Goal: Task Accomplishment & Management: Complete application form

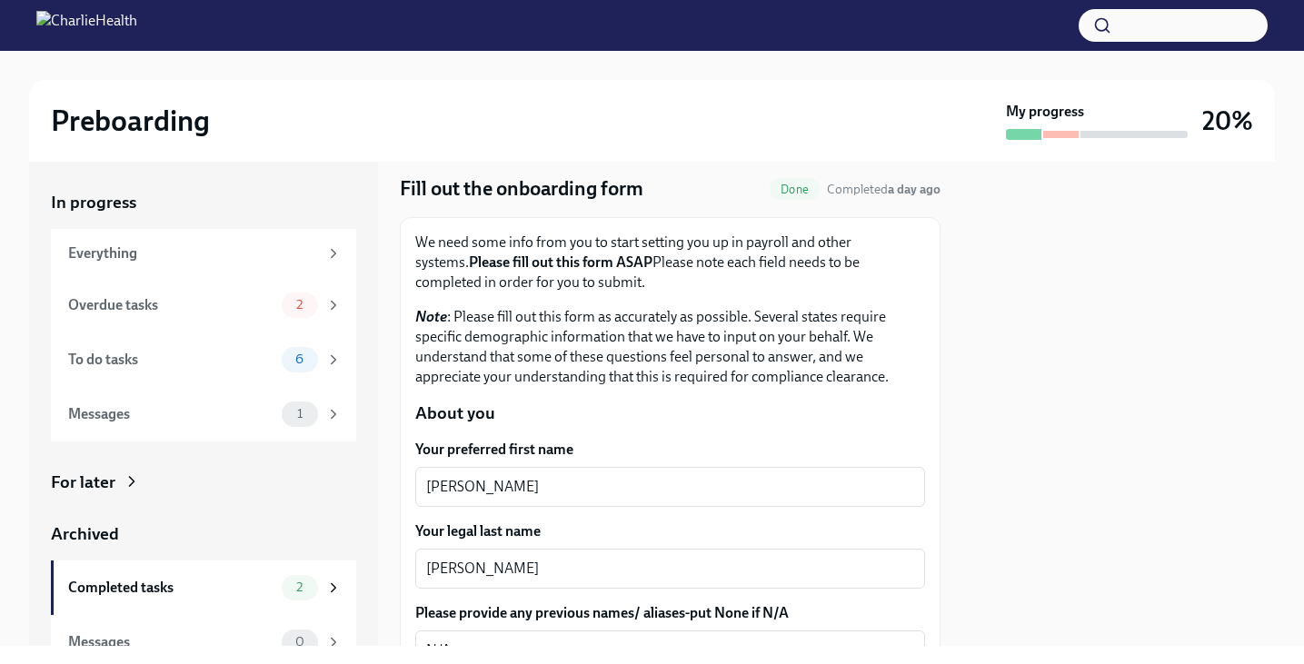
scroll to position [60, 0]
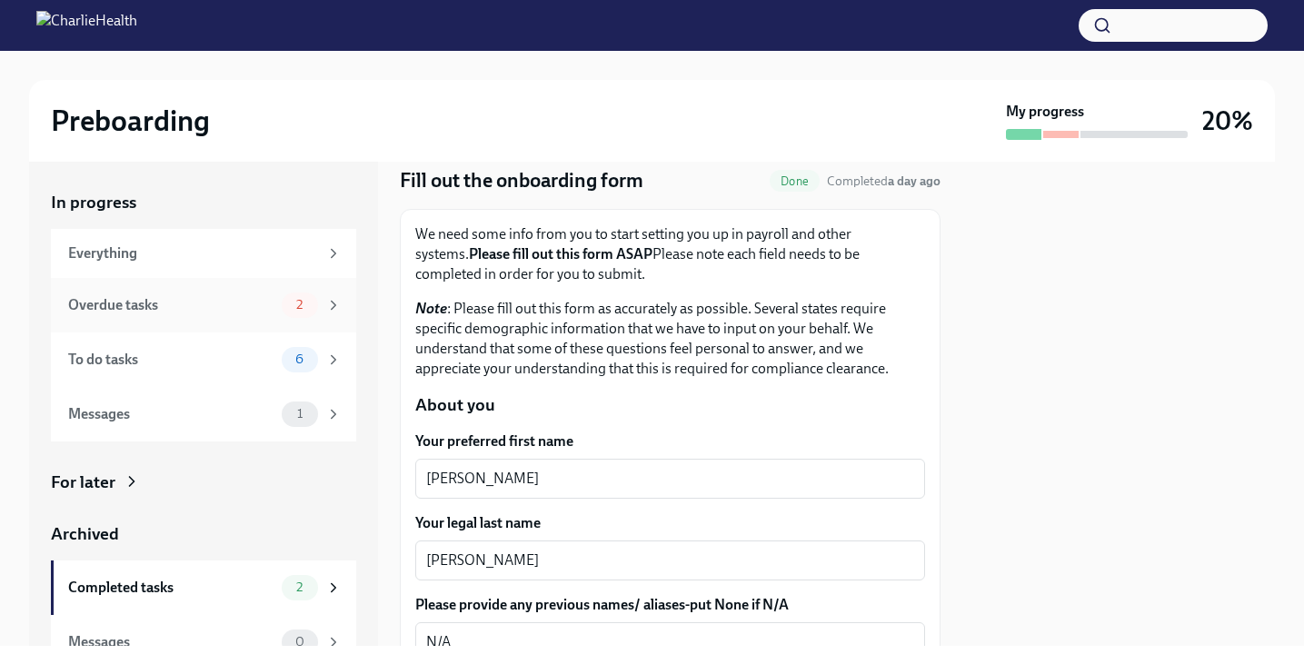
click at [243, 316] on div "Overdue tasks 2" at bounding box center [205, 305] width 274 height 25
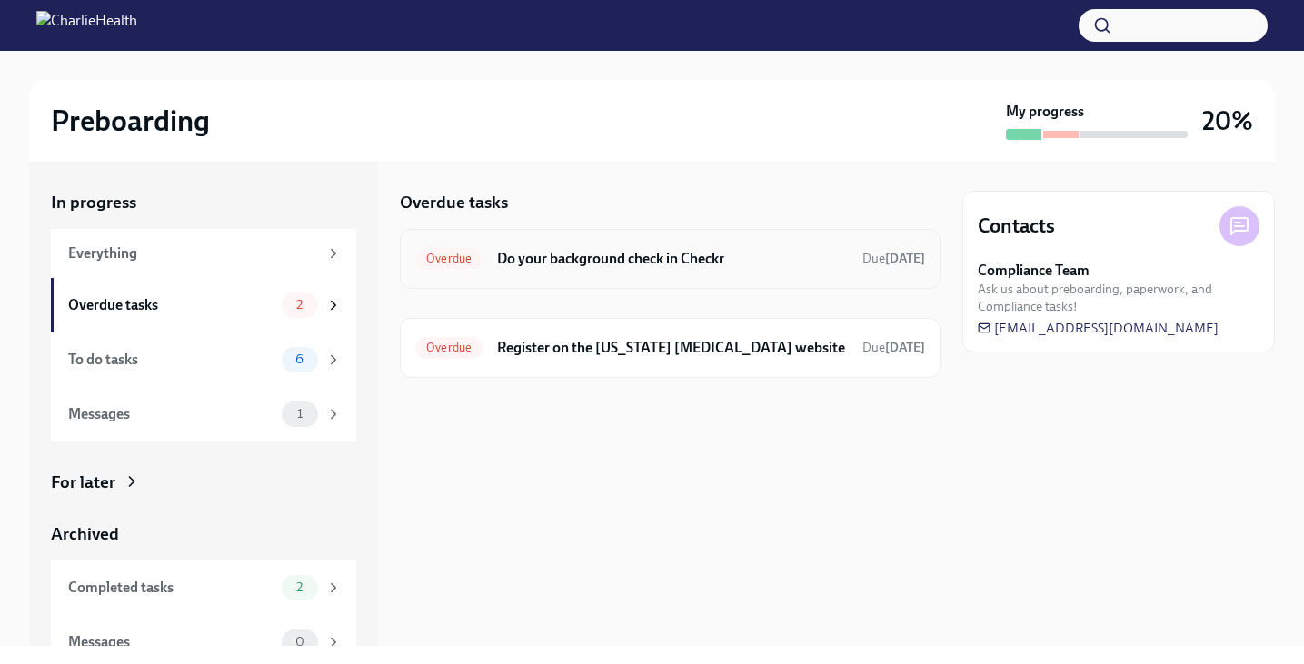
click at [698, 274] on div "Overdue Do your background check in Checkr Due [DATE]" at bounding box center [670, 259] width 541 height 60
click at [470, 265] on span "Overdue" at bounding box center [448, 259] width 67 height 14
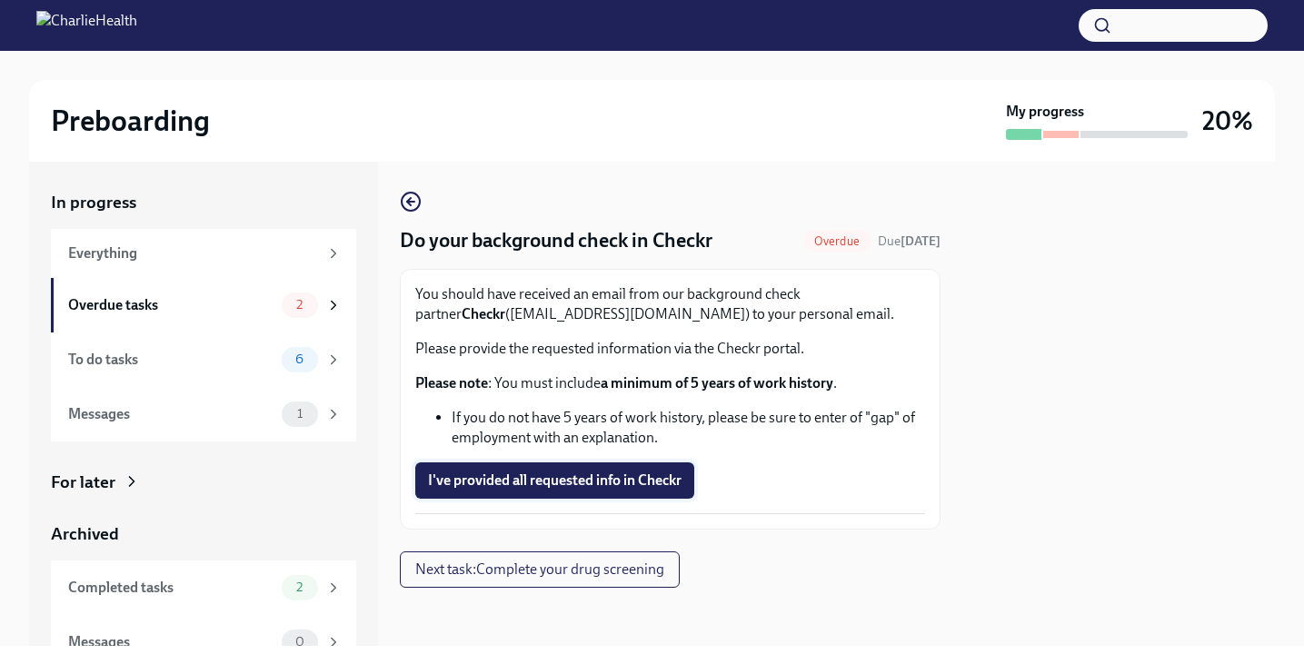
click at [624, 488] on span "I've provided all requested info in Checkr" at bounding box center [555, 481] width 254 height 18
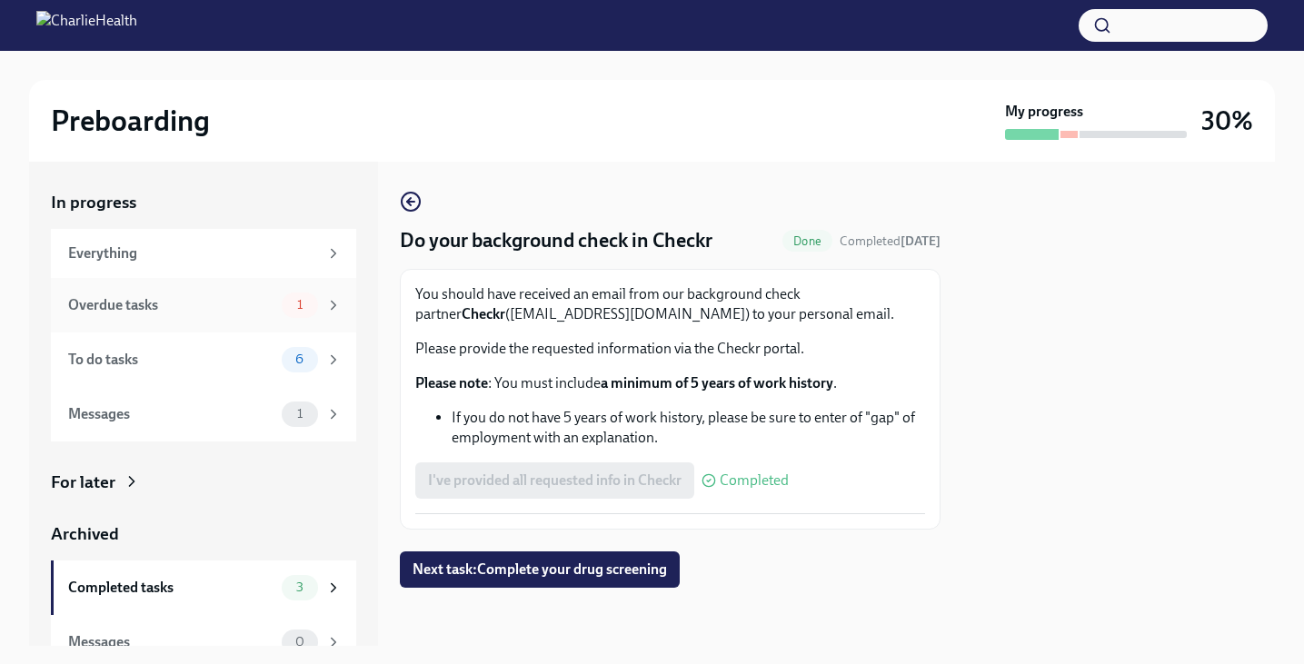
click at [267, 310] on div "Overdue tasks" at bounding box center [171, 305] width 206 height 20
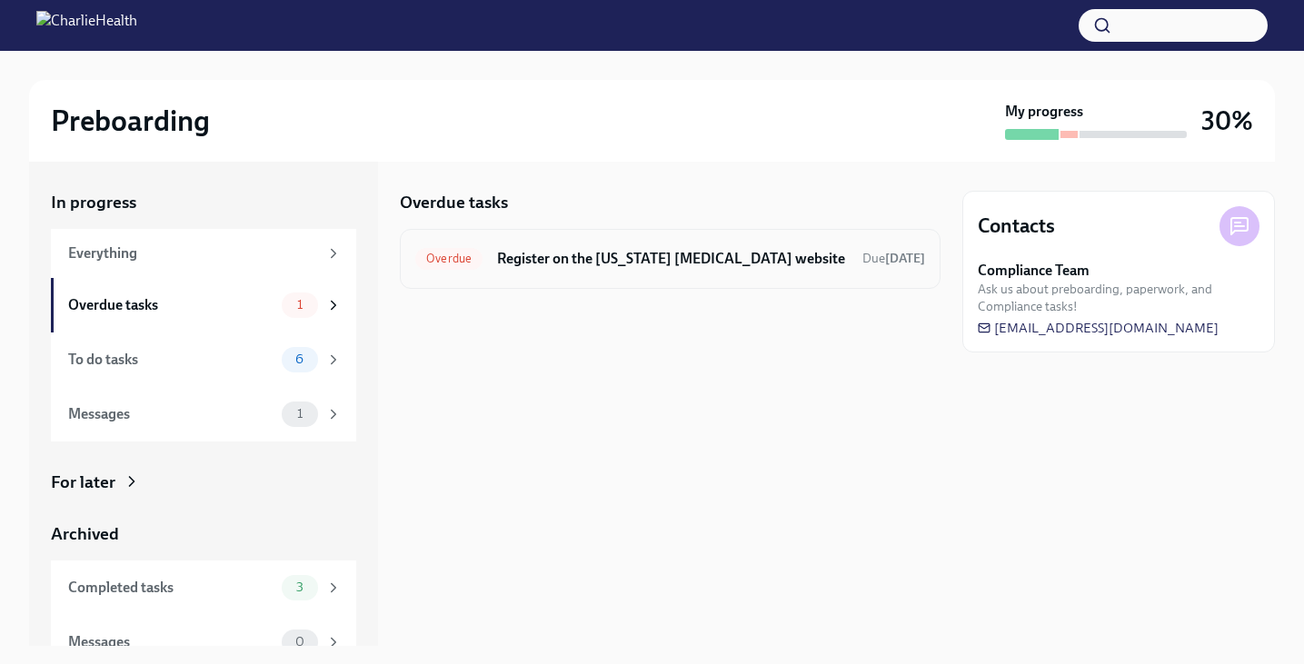
click at [584, 264] on h6 "Register on the [US_STATE] [MEDICAL_DATA] website" at bounding box center [672, 259] width 351 height 20
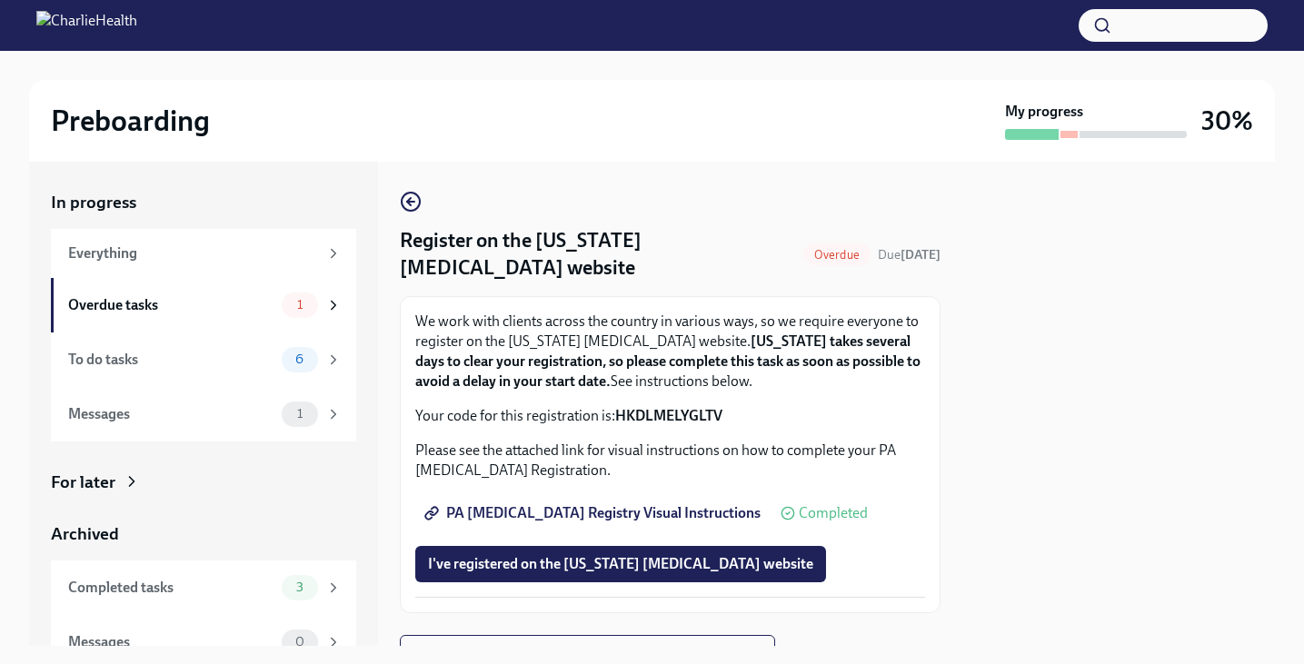
scroll to position [84, 0]
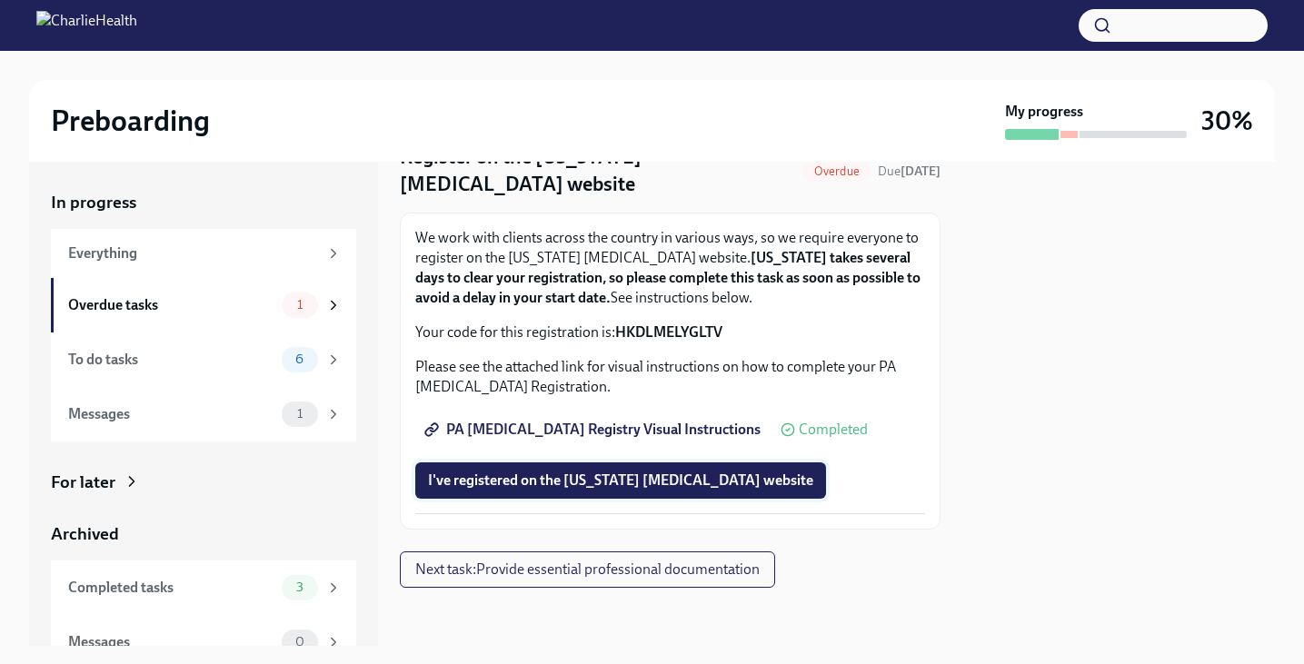
click at [558, 465] on button "I've registered on the [US_STATE] [MEDICAL_DATA] website" at bounding box center [620, 481] width 411 height 36
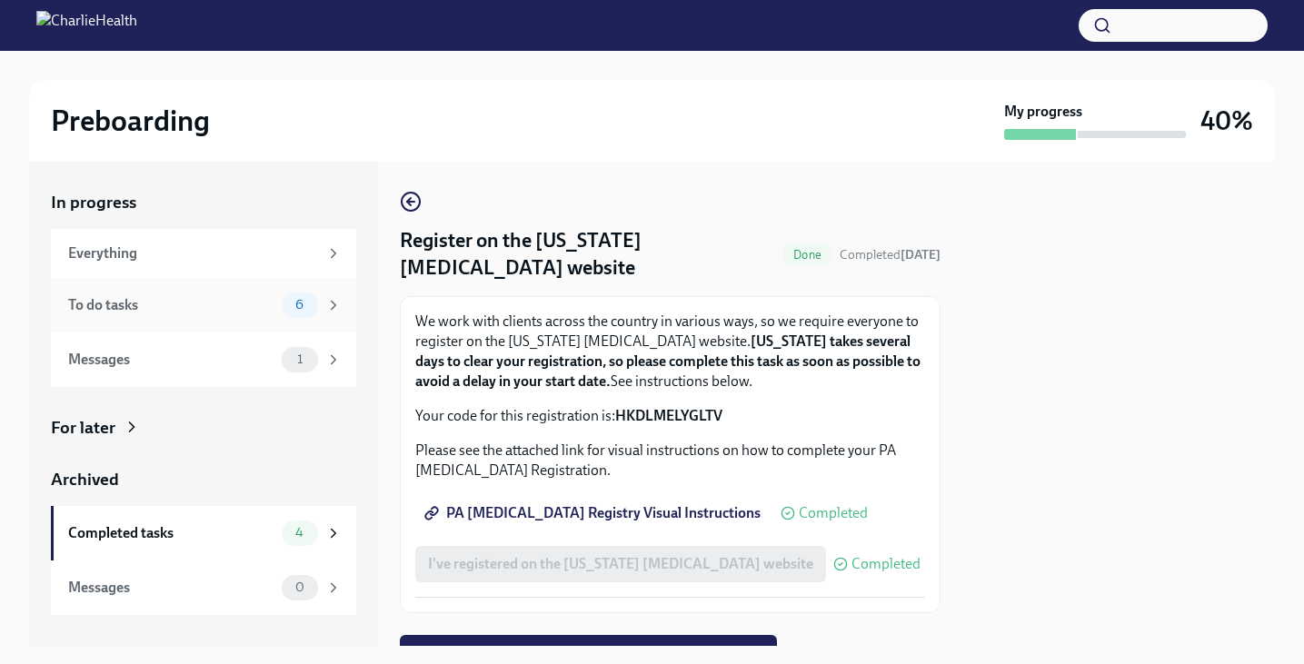
click at [240, 309] on div "To do tasks" at bounding box center [171, 305] width 206 height 20
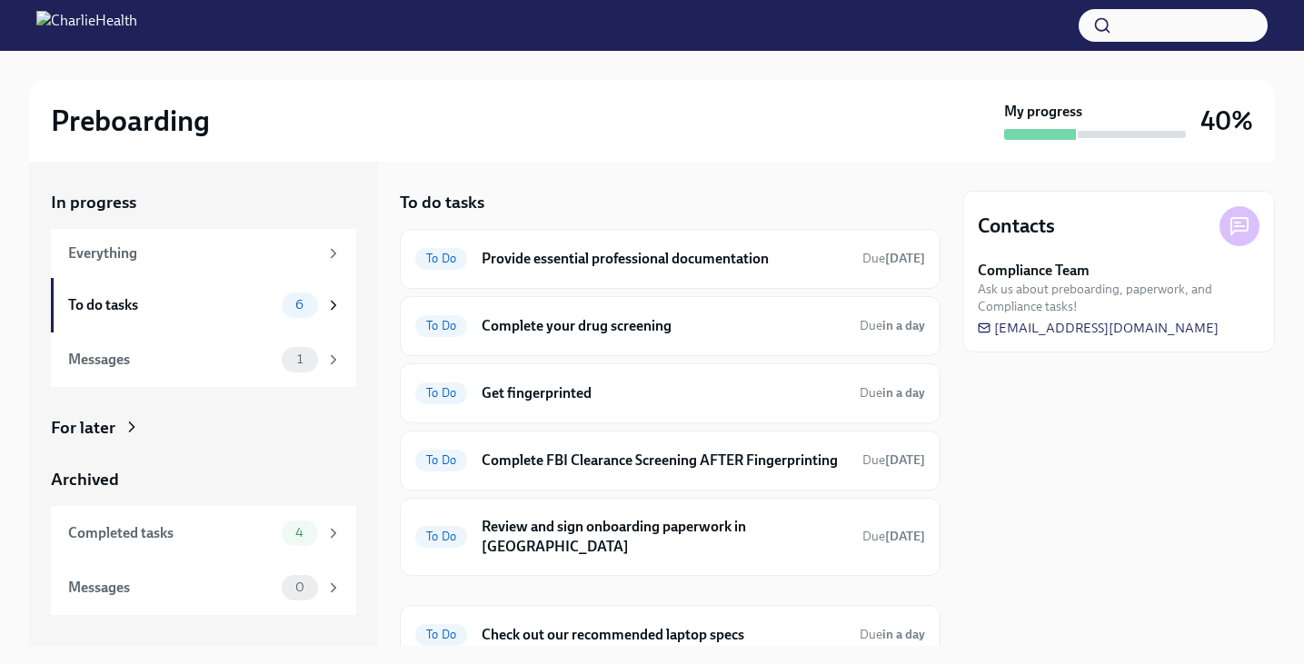
click at [1129, 481] on div "Contacts Compliance Team Ask us about preboarding, paperwork, and Compliance ta…" at bounding box center [1119, 404] width 313 height 484
click at [817, 274] on div "To Do Provide essential professional documentation Due [DATE]" at bounding box center [670, 259] width 541 height 60
click at [730, 252] on h6 "Provide essential professional documentation" at bounding box center [665, 259] width 366 height 20
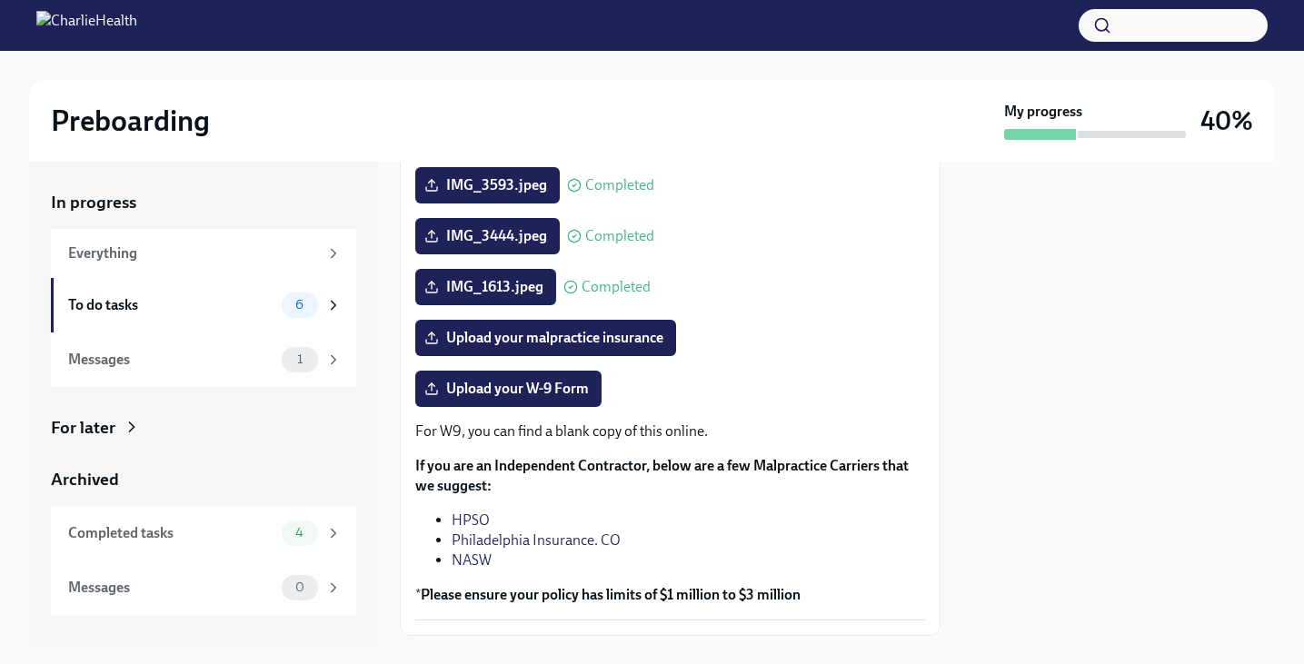
scroll to position [323, 0]
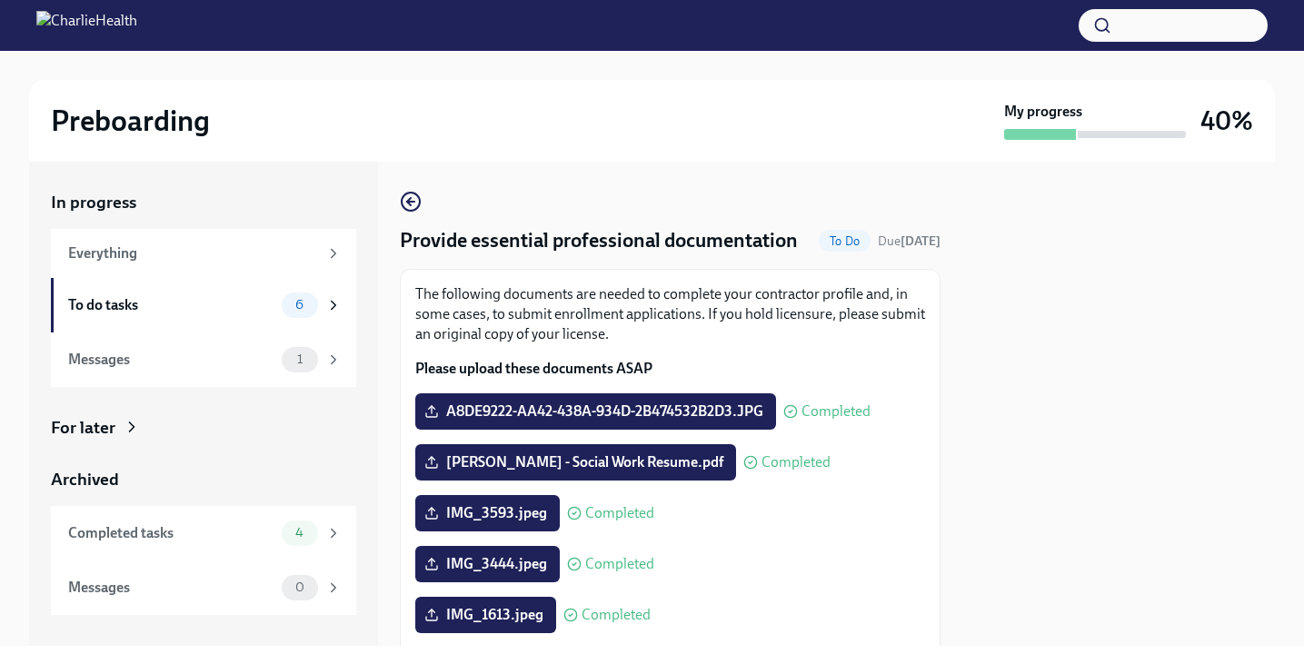
scroll to position [358, 0]
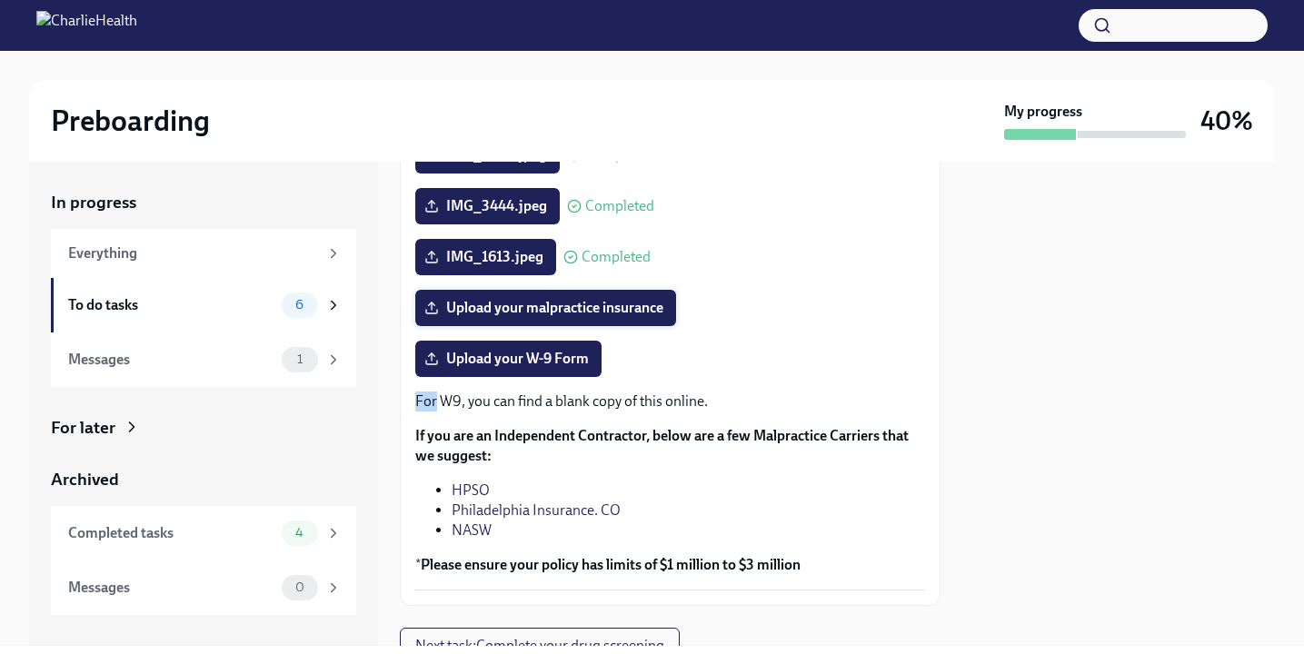
click at [604, 317] on span "Upload your malpractice insurance" at bounding box center [545, 308] width 235 height 18
click at [0, 0] on input "Upload your malpractice insurance" at bounding box center [0, 0] width 0 height 0
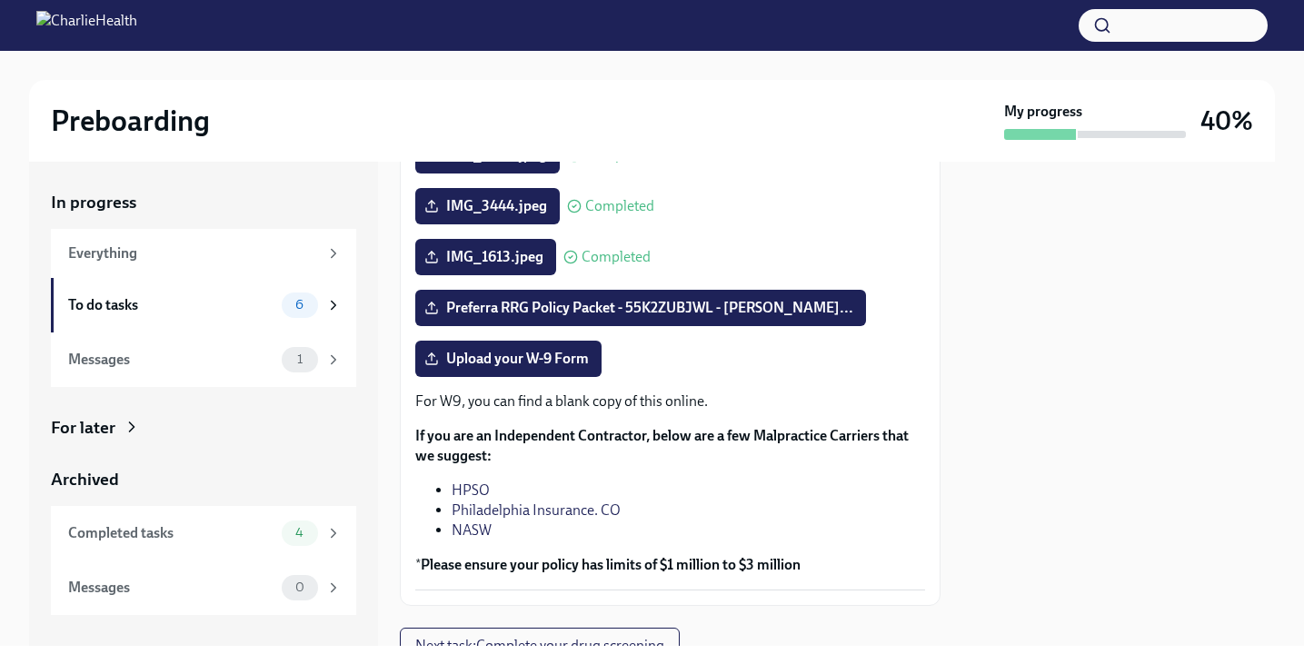
click at [574, 412] on p "For W9, you can find a blank copy of this online." at bounding box center [670, 402] width 510 height 20
click at [551, 377] on label "Upload your W-9 Form" at bounding box center [508, 359] width 186 height 36
click at [0, 0] on input "Upload your W-9 Form" at bounding box center [0, 0] width 0 height 0
click at [566, 368] on span "Upload your W-9 Form" at bounding box center [508, 359] width 161 height 18
click at [0, 0] on input "Upload your W-9 Form" at bounding box center [0, 0] width 0 height 0
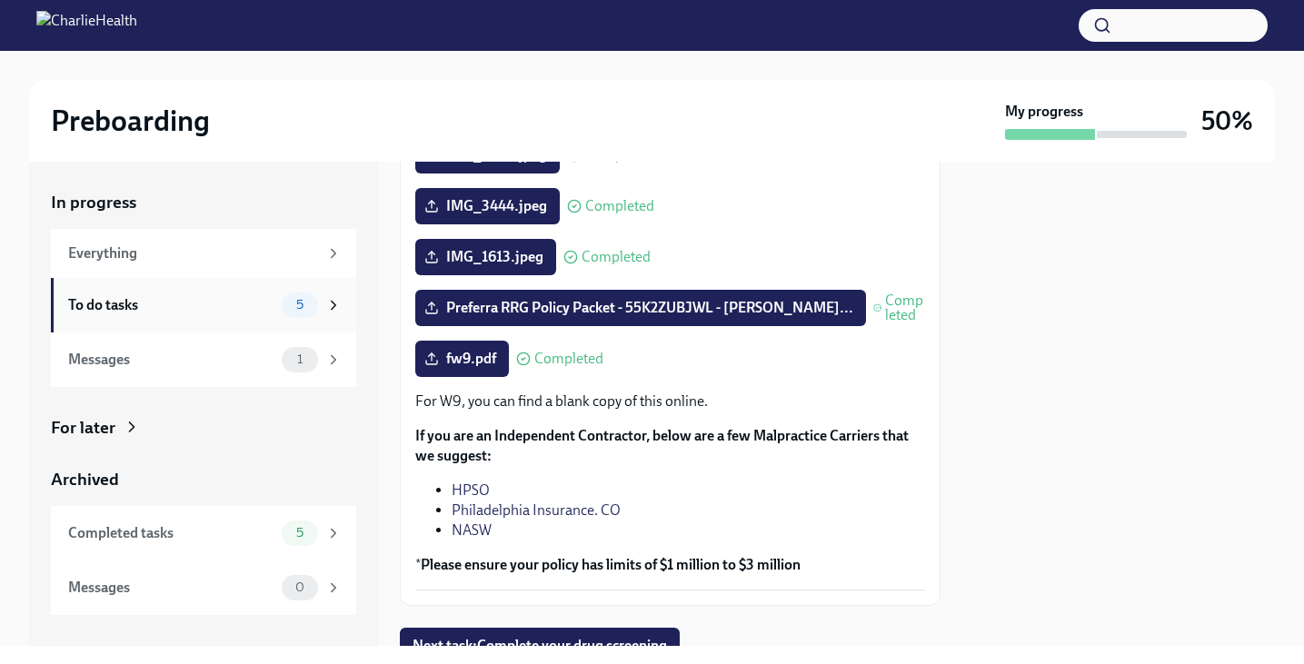
click at [253, 321] on div "To do tasks 5" at bounding box center [203, 305] width 305 height 55
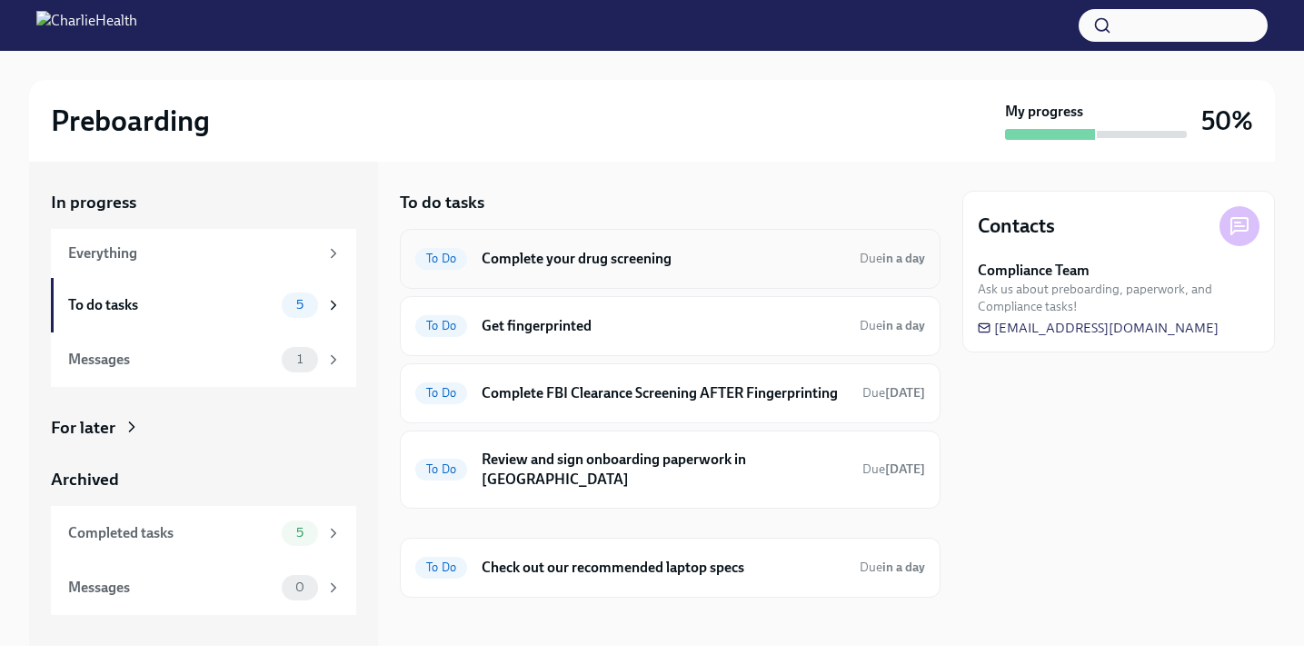
click at [755, 265] on h6 "Complete your drug screening" at bounding box center [664, 259] width 364 height 20
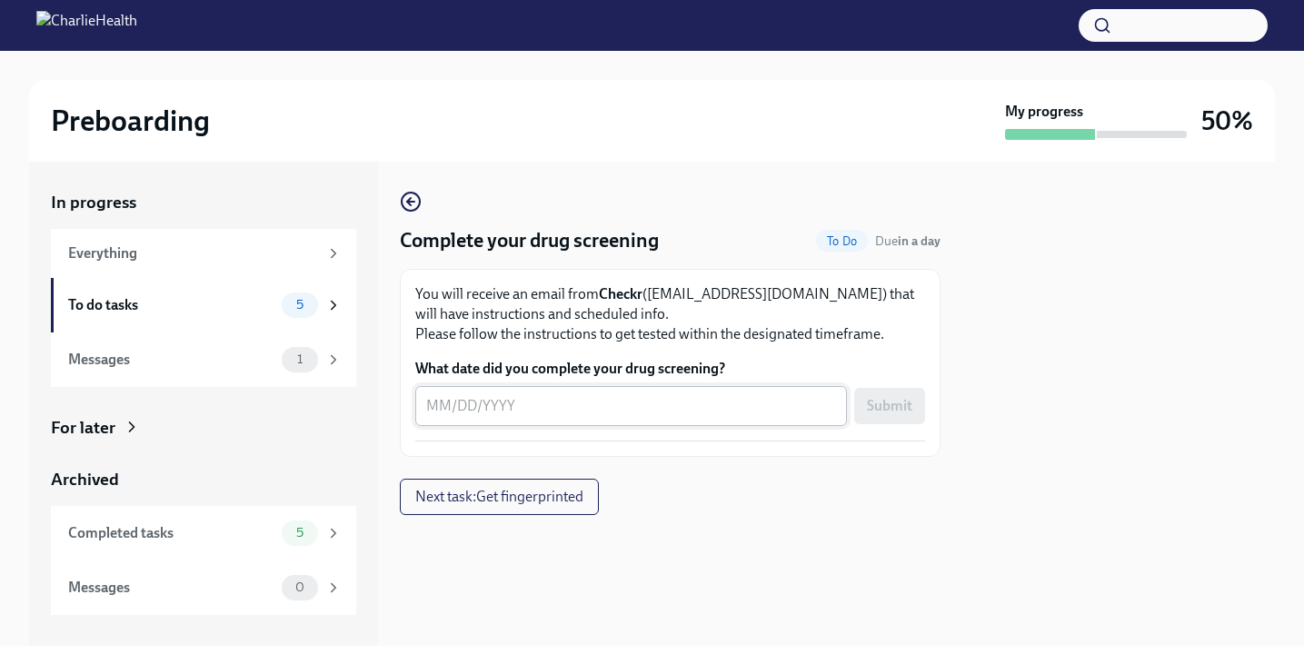
click at [670, 423] on div "x ​" at bounding box center [631, 406] width 432 height 40
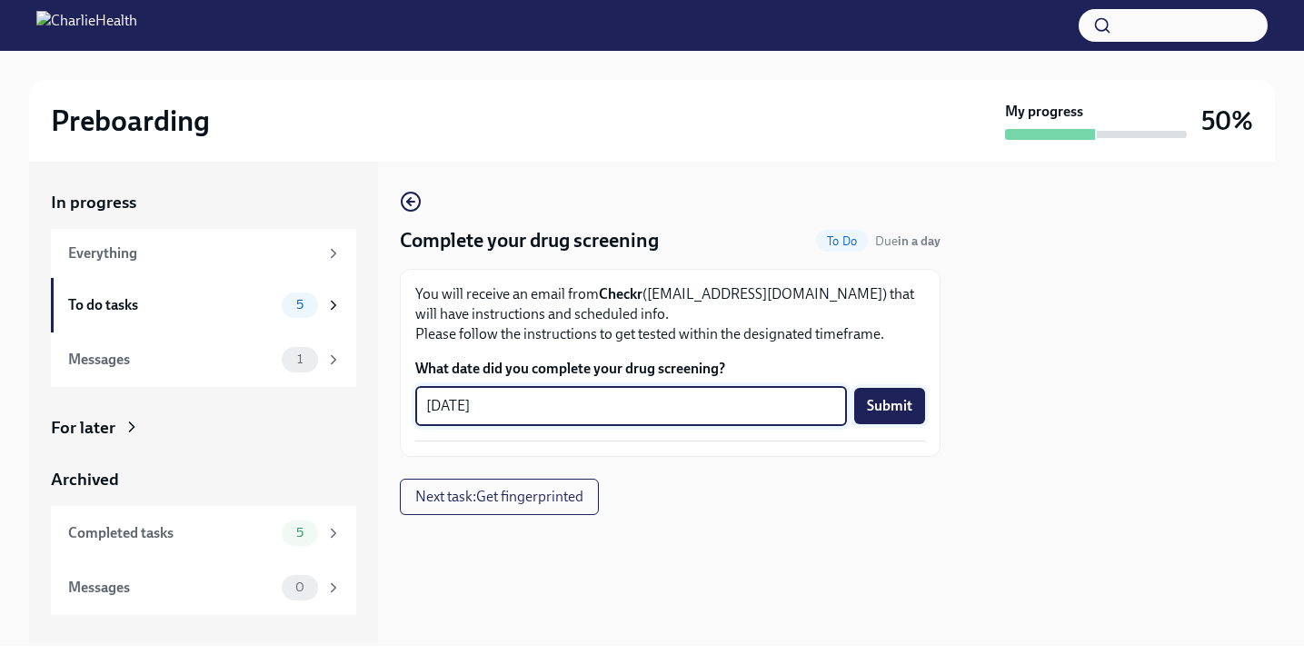
type textarea "10/13/2025"
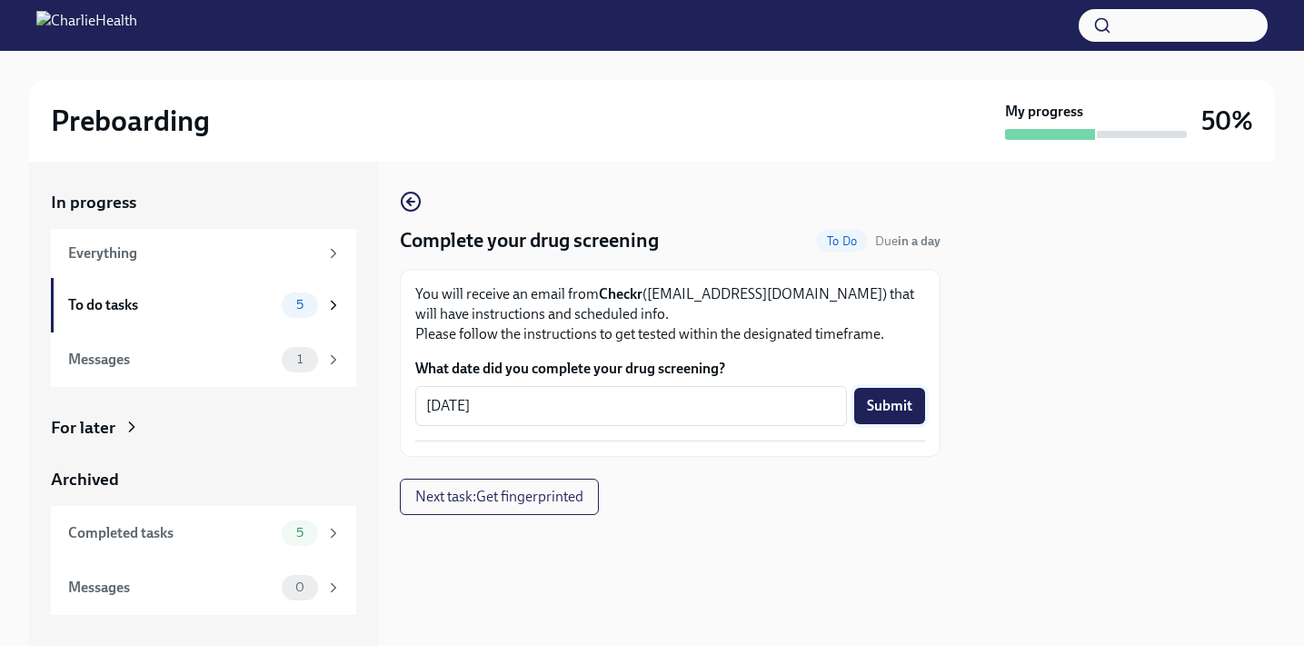
click at [896, 413] on span "Submit" at bounding box center [889, 406] width 45 height 18
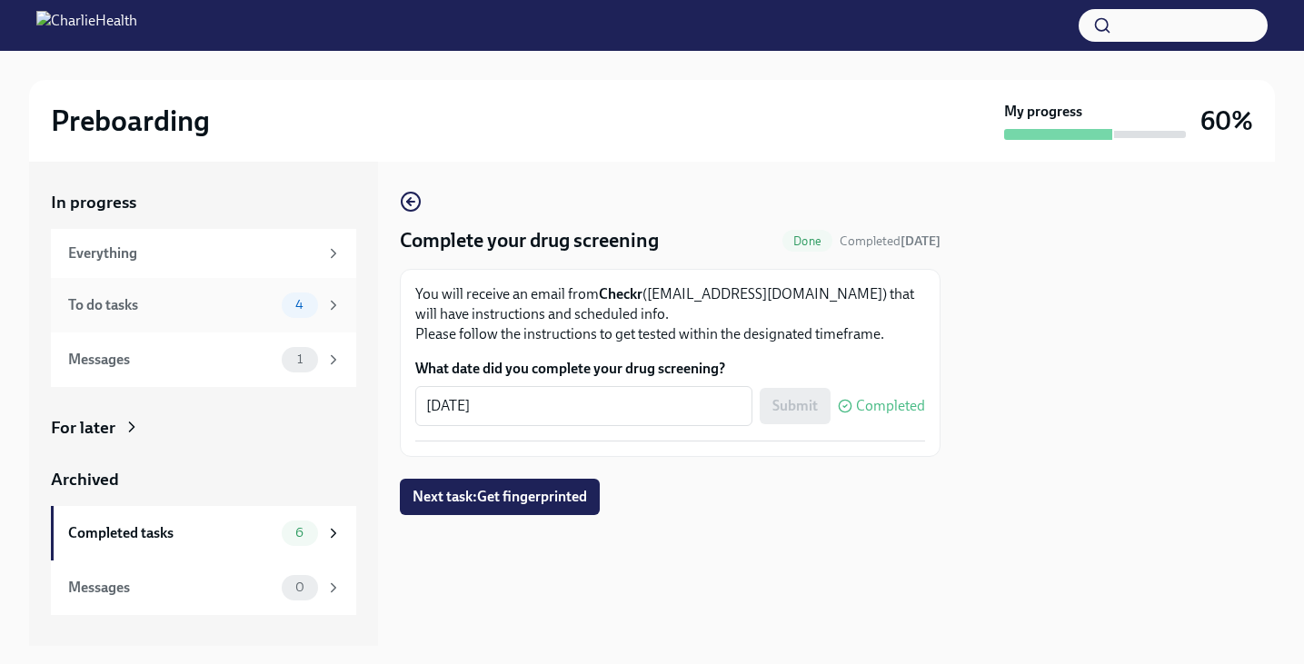
click at [252, 312] on div "To do tasks" at bounding box center [171, 305] width 206 height 20
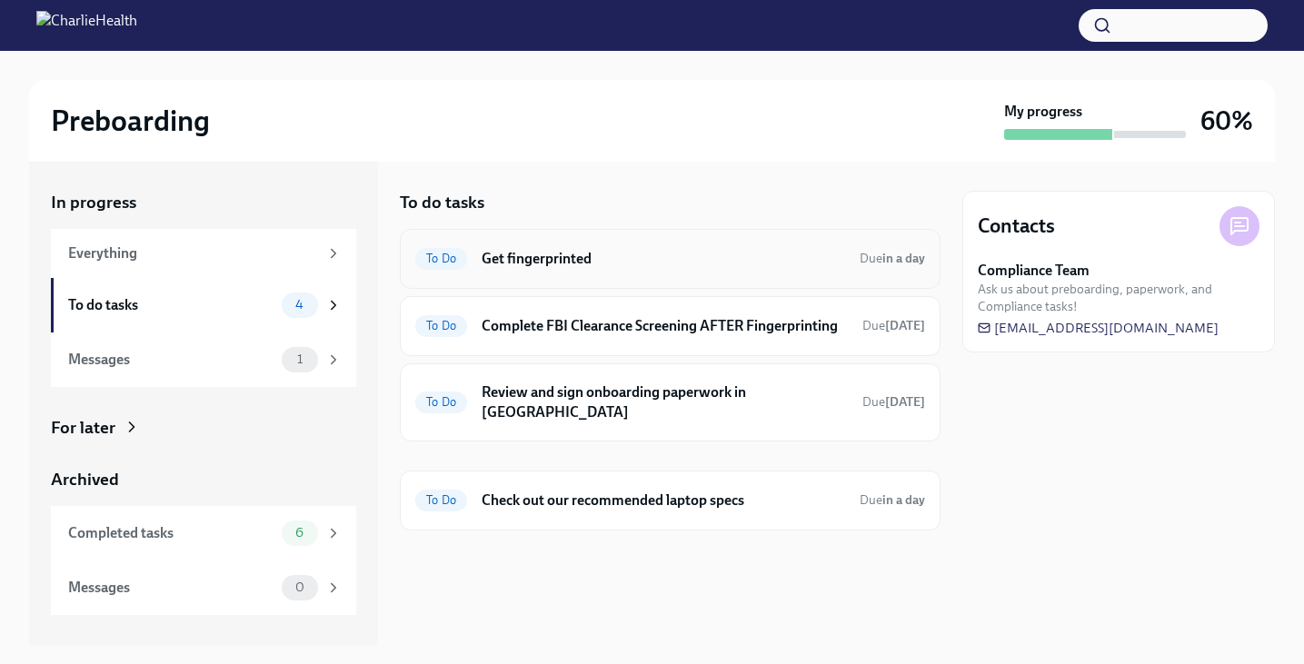
click at [744, 254] on h6 "Get fingerprinted" at bounding box center [664, 259] width 364 height 20
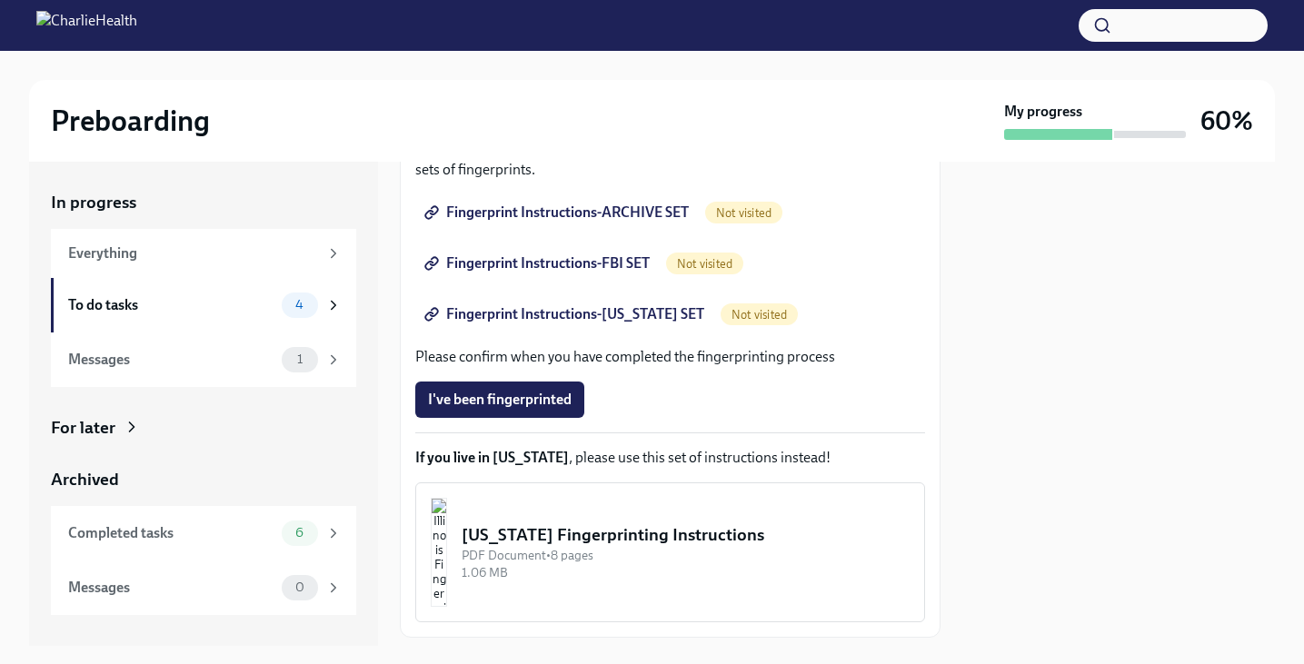
scroll to position [347, 0]
click at [648, 541] on div "Illinois Fingerprinting Instructions" at bounding box center [686, 536] width 448 height 24
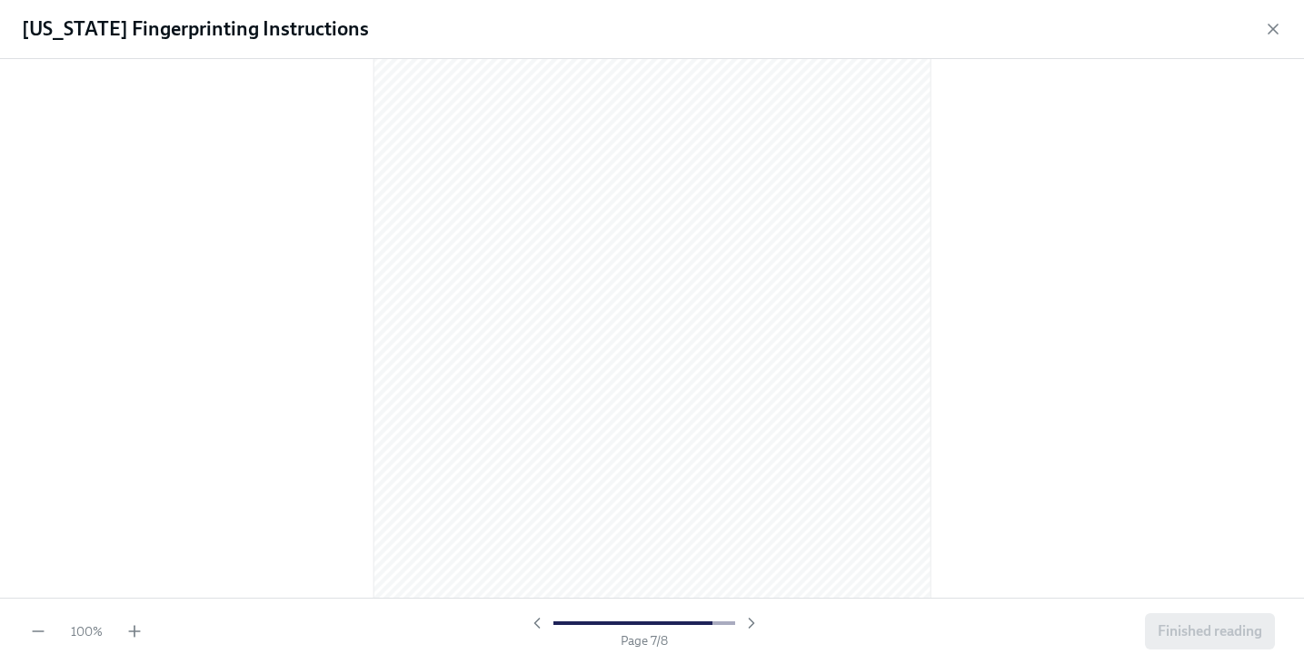
scroll to position [5366, 0]
